Goal: Task Accomplishment & Management: Use online tool/utility

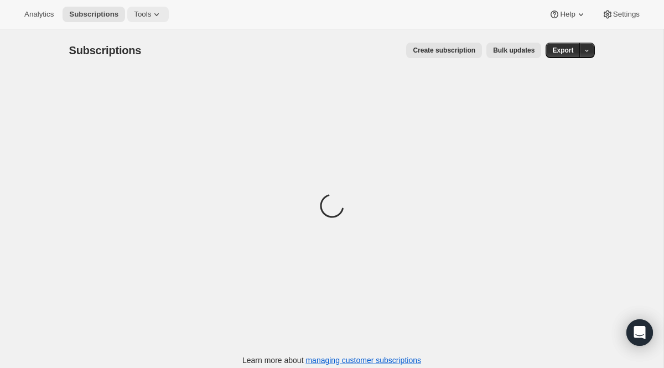
click at [155, 11] on icon at bounding box center [156, 14] width 11 height 11
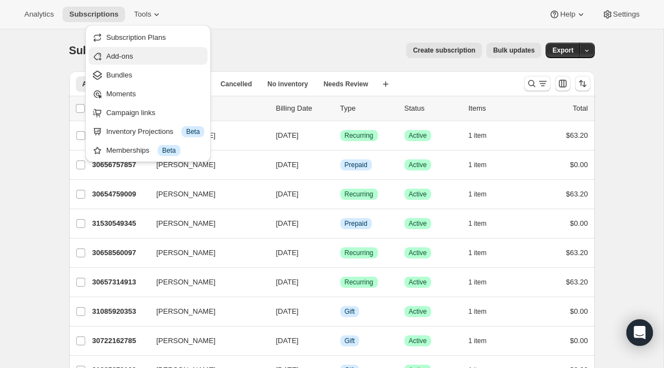
click at [160, 54] on span "Add-ons" at bounding box center [155, 56] width 98 height 11
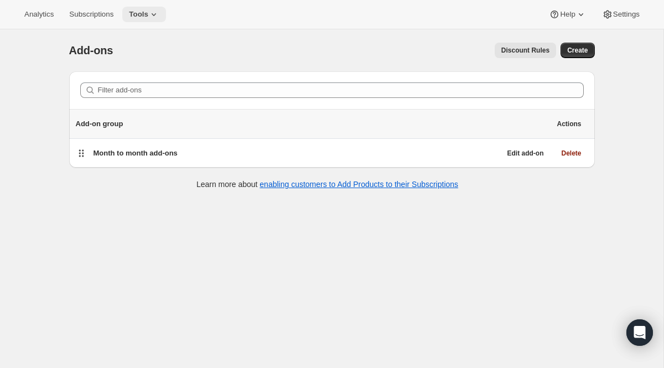
click at [154, 12] on icon at bounding box center [153, 14] width 11 height 11
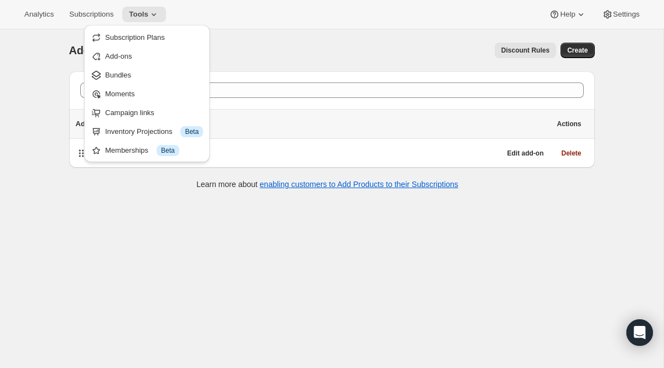
click at [34, 71] on div "Add-ons. This page is ready Add-ons Discount Rules More actions Discount Rules …" at bounding box center [331, 213] width 663 height 368
